Goal: Task Accomplishment & Management: Use online tool/utility

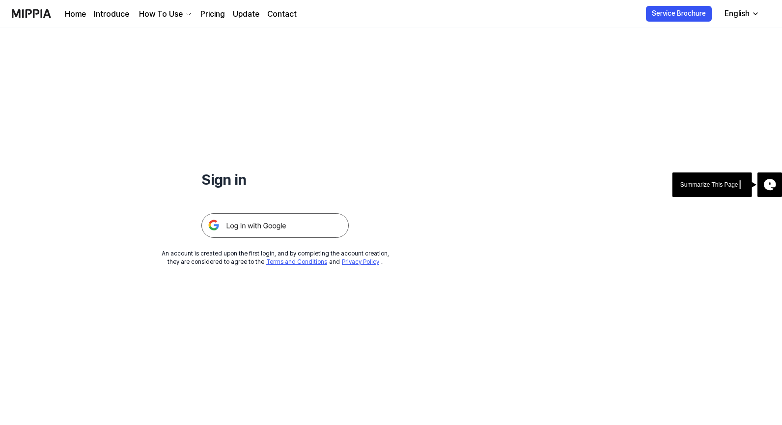
click at [298, 230] on img at bounding box center [274, 225] width 147 height 25
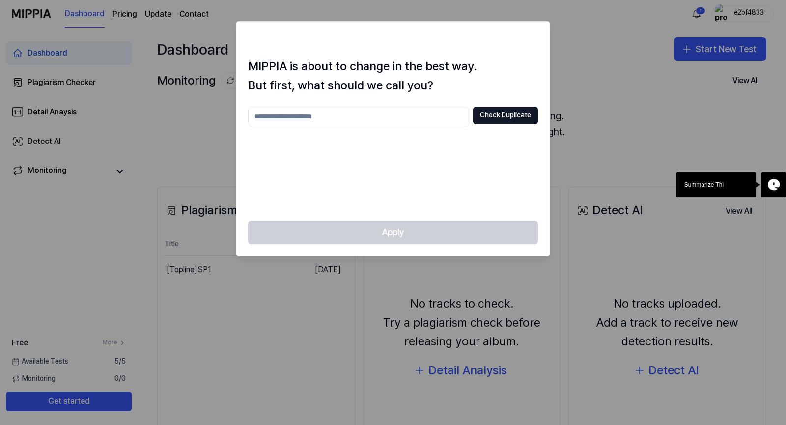
click at [176, 164] on div at bounding box center [393, 212] width 786 height 425
click at [327, 117] on input "text" at bounding box center [358, 117] width 221 height 20
type input "*"
click at [470, 231] on div "Apply" at bounding box center [392, 238] width 313 height 35
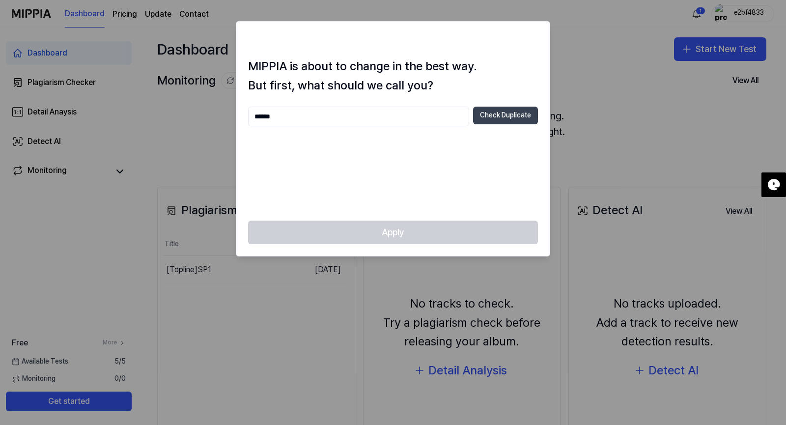
click at [499, 116] on button "Check Duplicate" at bounding box center [505, 116] width 65 height 18
click at [434, 233] on div "Apply" at bounding box center [392, 238] width 313 height 35
click at [339, 114] on input "******" at bounding box center [358, 117] width 221 height 20
click at [496, 118] on button "Check Duplicate" at bounding box center [505, 116] width 65 height 18
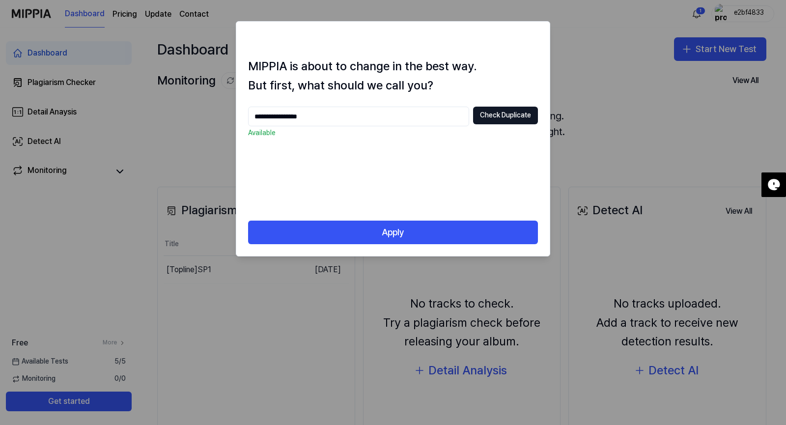
click at [288, 118] on input "**********" at bounding box center [358, 117] width 221 height 20
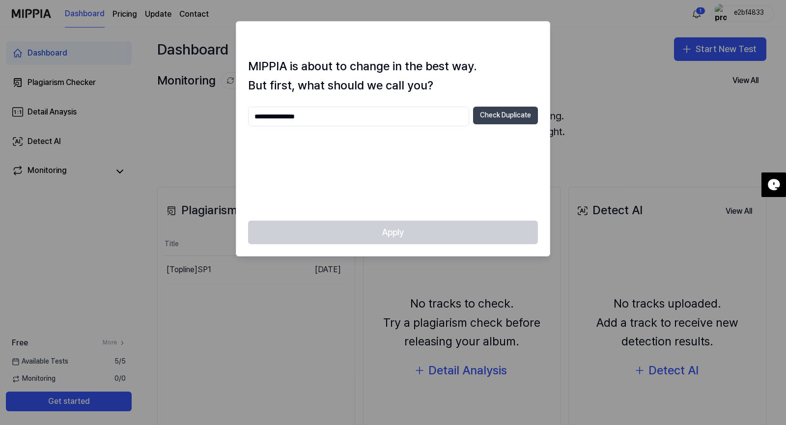
type input "**********"
click at [515, 118] on button "Check Duplicate" at bounding box center [505, 116] width 65 height 18
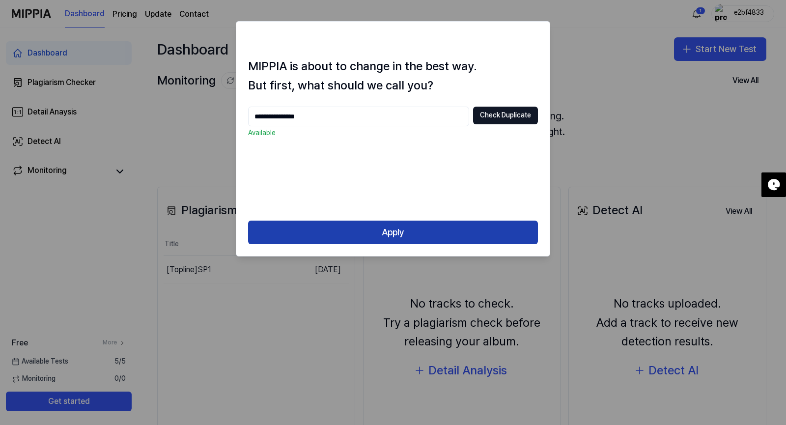
click at [373, 223] on button "Apply" at bounding box center [393, 233] width 290 height 24
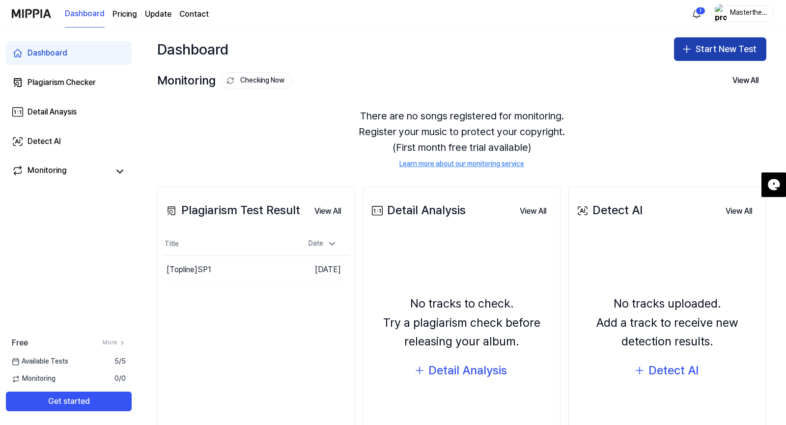
click at [739, 50] on button "Start New Test" at bounding box center [720, 49] width 92 height 24
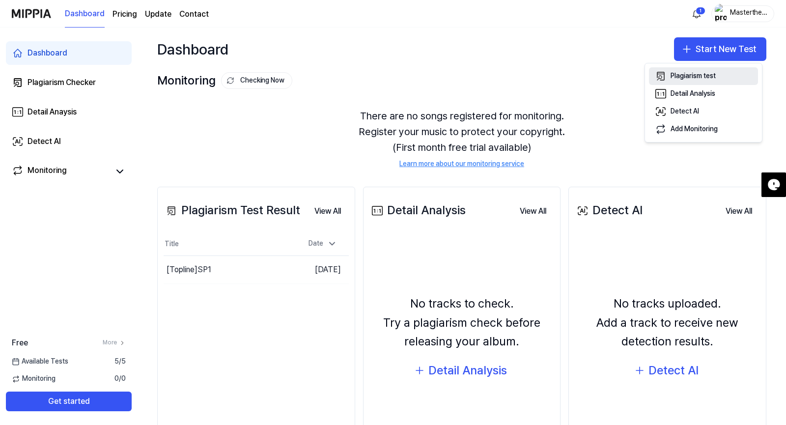
click at [716, 76] on div "Plagiarism test" at bounding box center [693, 76] width 45 height 10
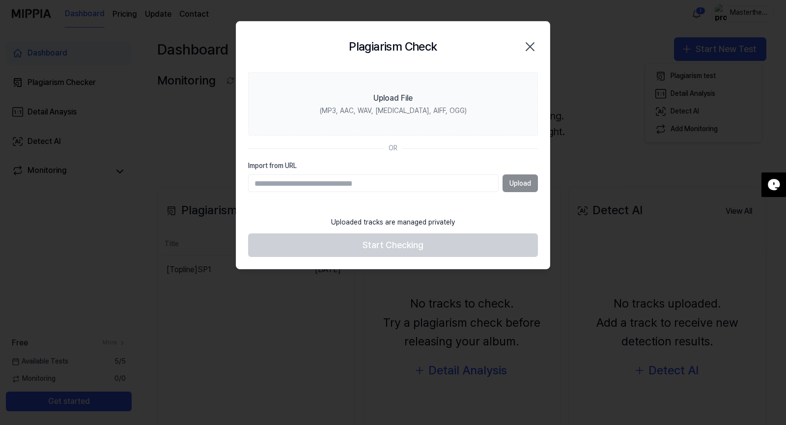
click at [519, 182] on div "Upload" at bounding box center [393, 183] width 290 height 18
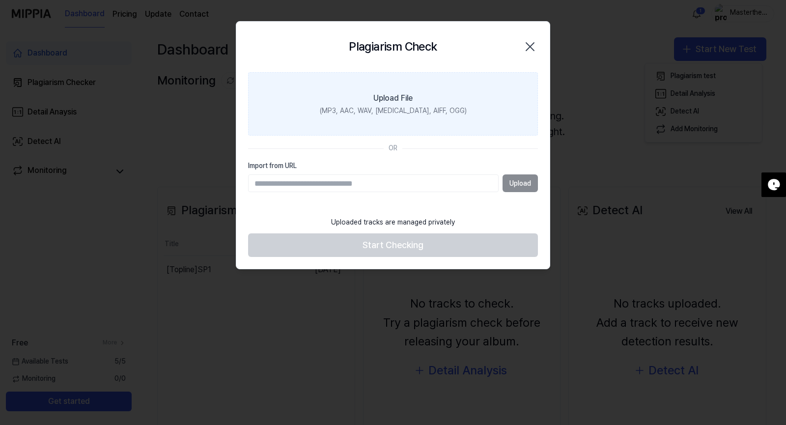
drag, startPoint x: 412, startPoint y: 72, endPoint x: 422, endPoint y: 88, distance: 19.0
click at [422, 88] on label "Upload File (MP3, AAC, WAV, FLAC, AIFF, OGG)" at bounding box center [393, 104] width 290 height 64
click at [0, 0] on input "Upload File (MP3, AAC, WAV, FLAC, AIFF, OGG)" at bounding box center [0, 0] width 0 height 0
click at [380, 107] on div "(MP3, AAC, WAV, FLAC, AIFF, OGG)" at bounding box center [393, 111] width 147 height 10
click at [0, 0] on input "Upload File (MP3, AAC, WAV, FLAC, AIFF, OGG)" at bounding box center [0, 0] width 0 height 0
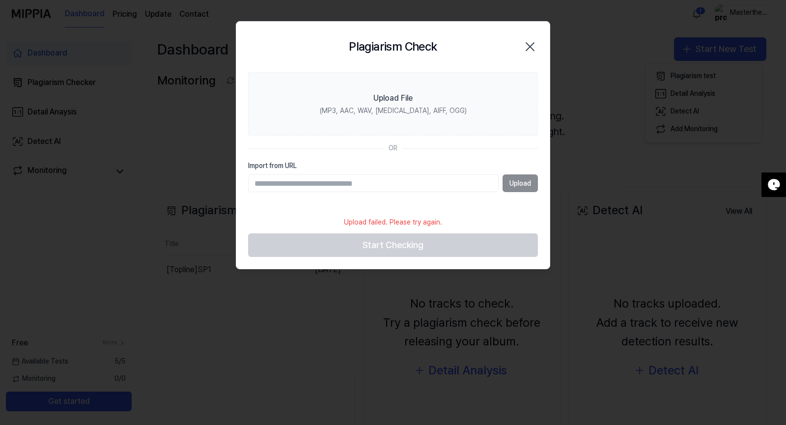
click at [525, 189] on div "Upload" at bounding box center [393, 183] width 290 height 18
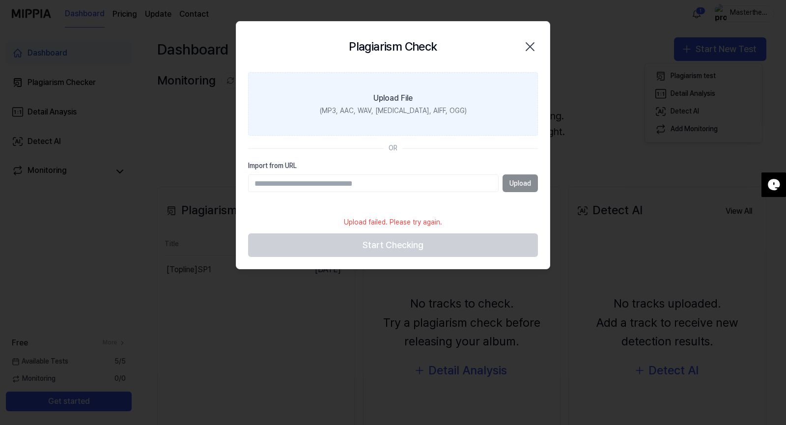
click at [389, 98] on div "Upload File" at bounding box center [392, 98] width 39 height 12
click at [0, 0] on input "Upload File (MP3, AAC, WAV, FLAC, AIFF, OGG)" at bounding box center [0, 0] width 0 height 0
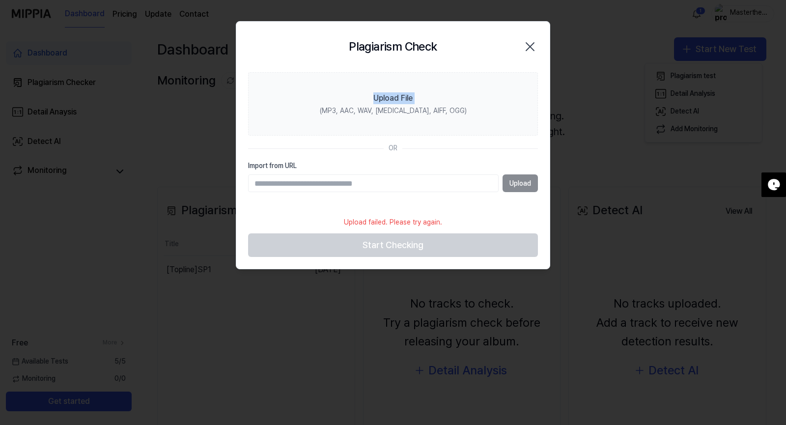
drag, startPoint x: 297, startPoint y: 92, endPoint x: 530, endPoint y: 48, distance: 237.0
click at [530, 48] on div "Plagiarism Check Close Upload File (MP3, AAC, WAV, FLAC, AIFF, OGG) OR Import f…" at bounding box center [393, 145] width 314 height 248
click at [530, 48] on icon "button" at bounding box center [530, 47] width 16 height 16
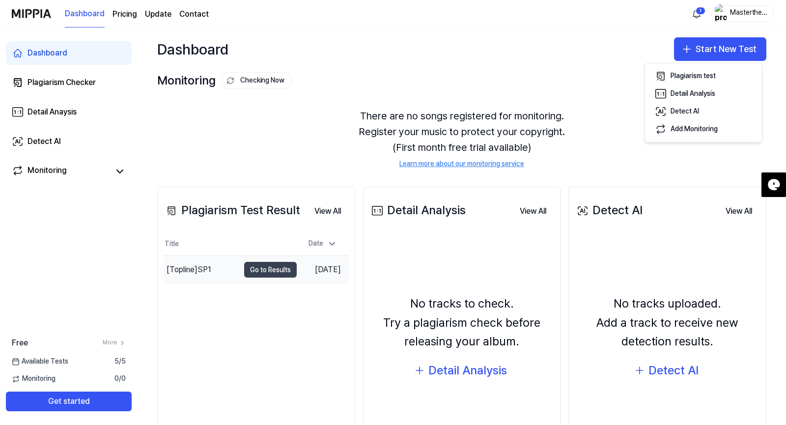
click at [244, 266] on button "Go to Results" at bounding box center [270, 270] width 53 height 16
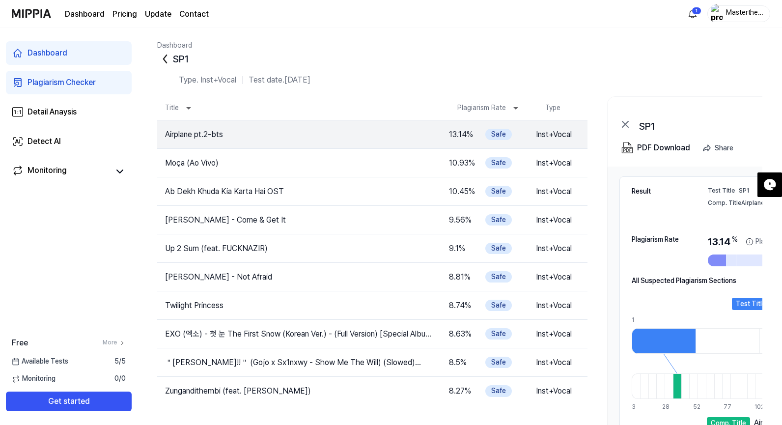
click at [167, 64] on icon at bounding box center [165, 59] width 16 height 16
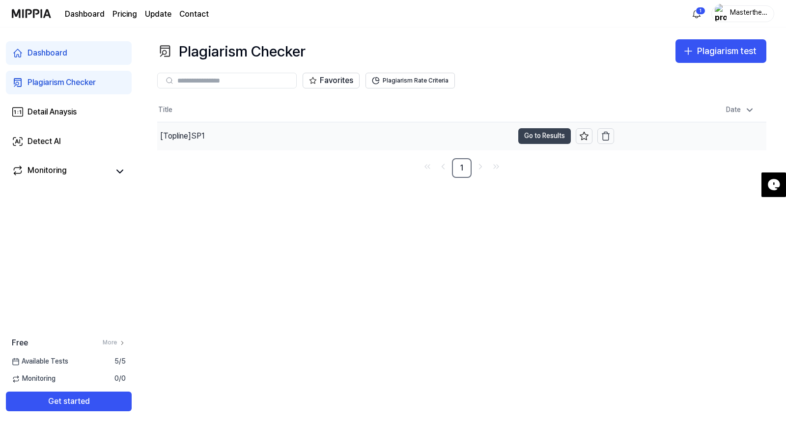
click at [538, 136] on button "Go to Results" at bounding box center [544, 136] width 53 height 16
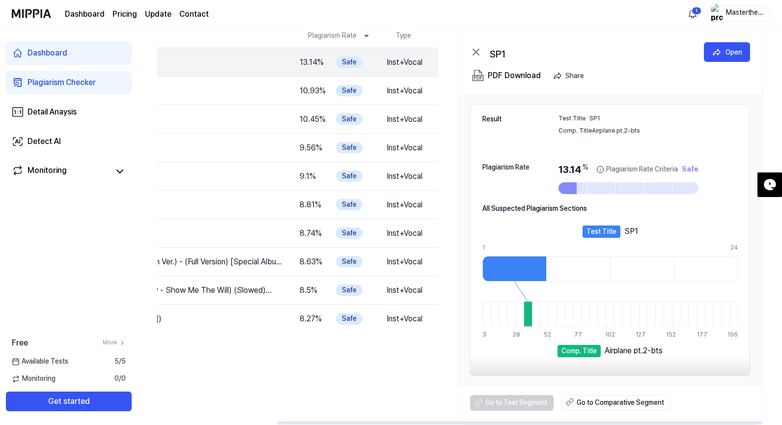
scroll to position [0, 149]
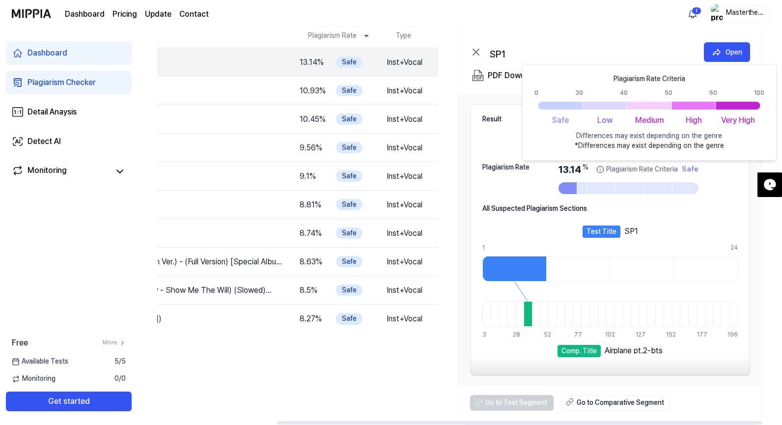
drag, startPoint x: 655, startPoint y: 174, endPoint x: 596, endPoint y: 184, distance: 60.2
click at [596, 184] on div "13.14 % Plagiarism Rate Criteria Safe Plagiarism Rate Criteria 0 30 40 50 60 10…" at bounding box center [629, 178] width 140 height 31
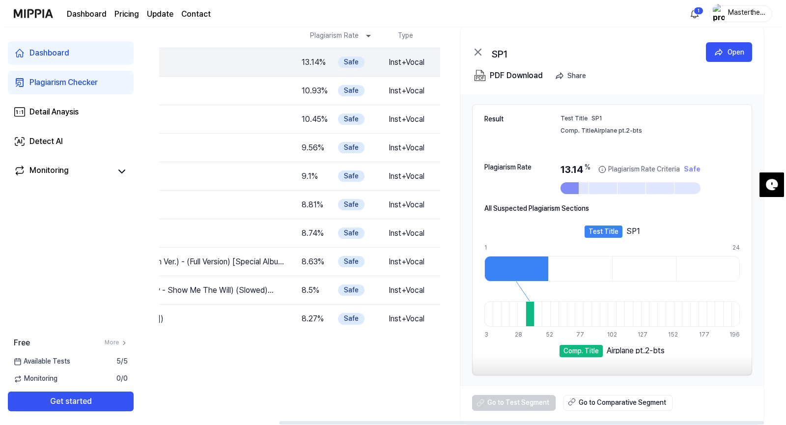
scroll to position [0, 0]
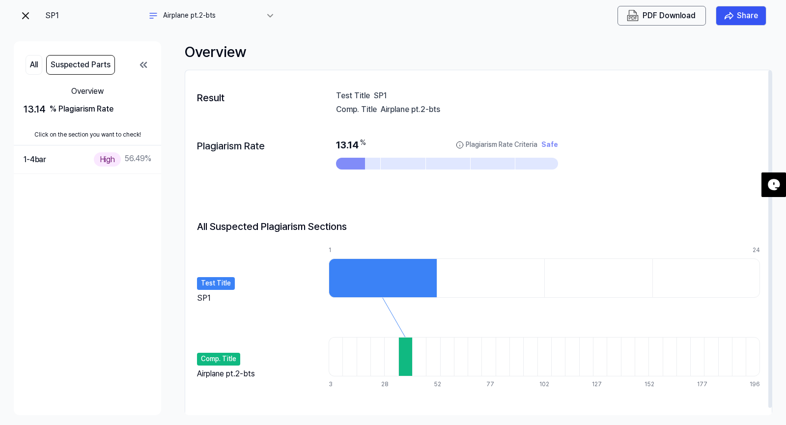
drag, startPoint x: 268, startPoint y: 369, endPoint x: 209, endPoint y: 370, distance: 58.5
click at [209, 370] on div "Comp. Title Airplane pt.2-bts" at bounding box center [258, 359] width 122 height 39
